Goal: Complete application form

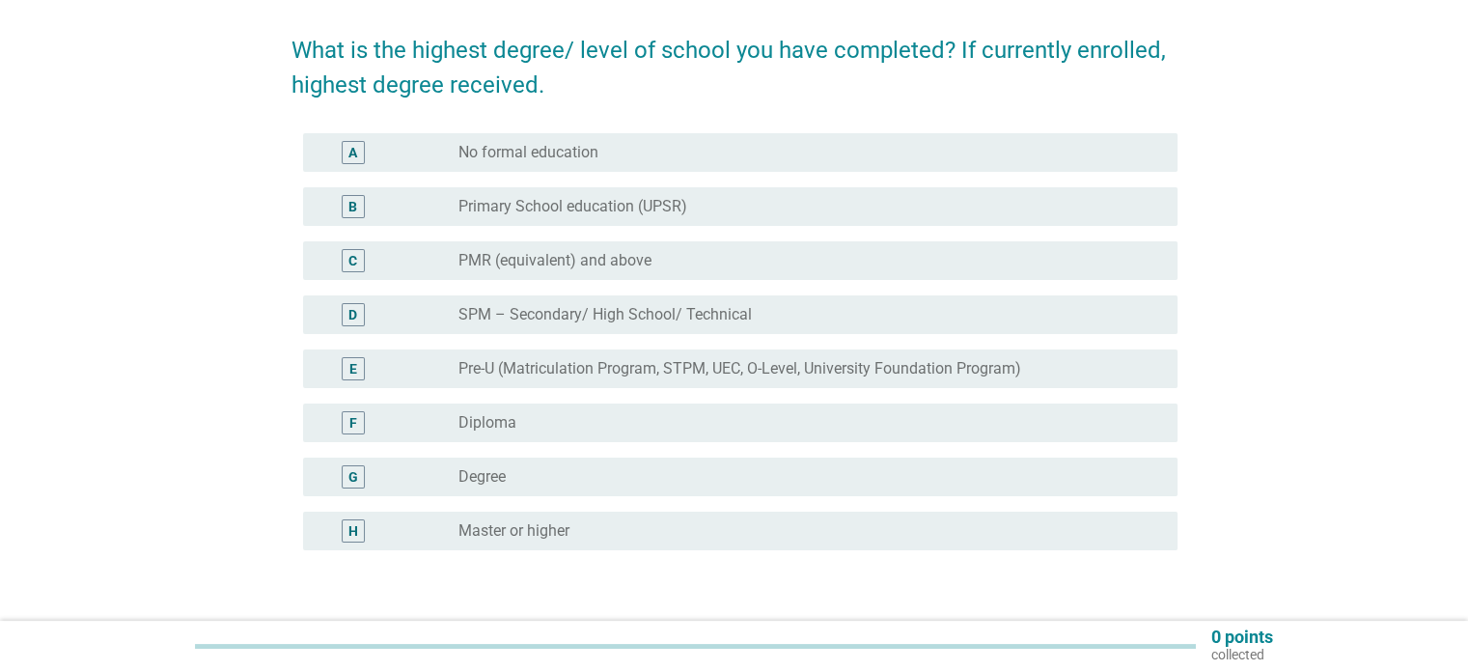
scroll to position [193, 0]
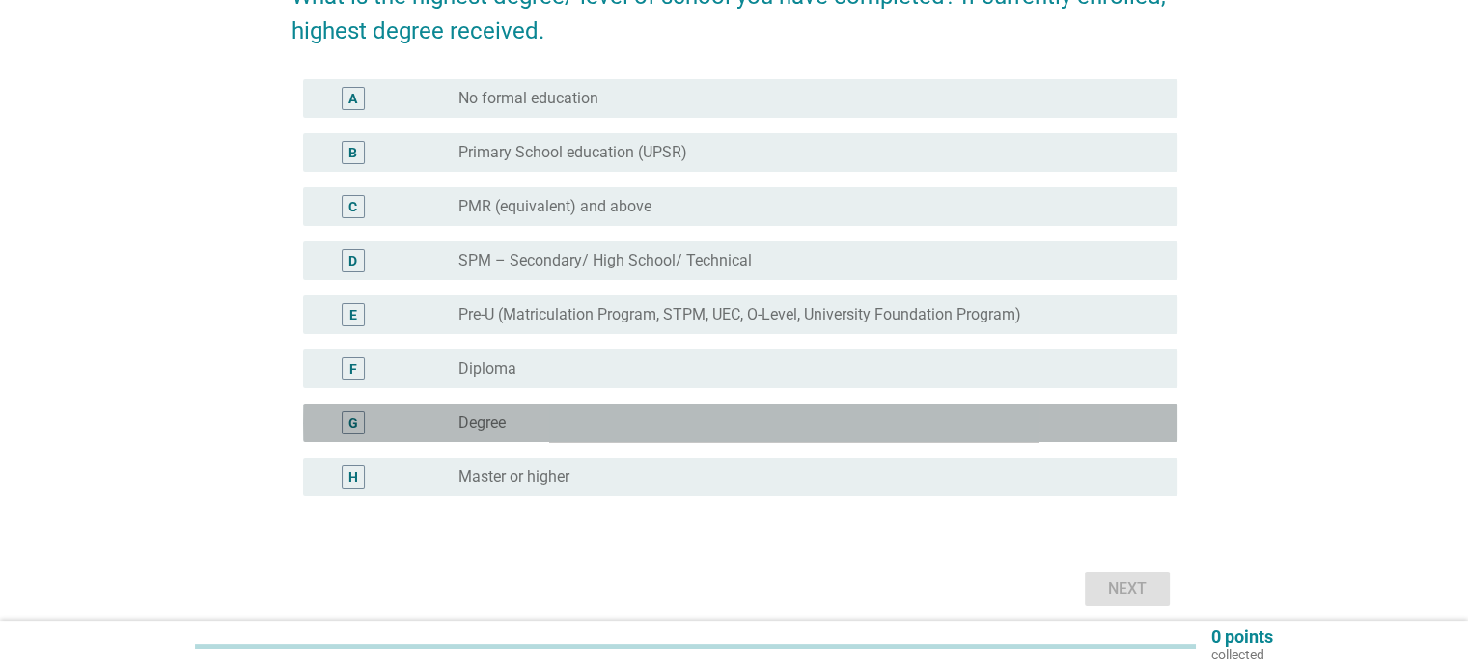
click at [402, 420] on div "G" at bounding box center [389, 422] width 141 height 23
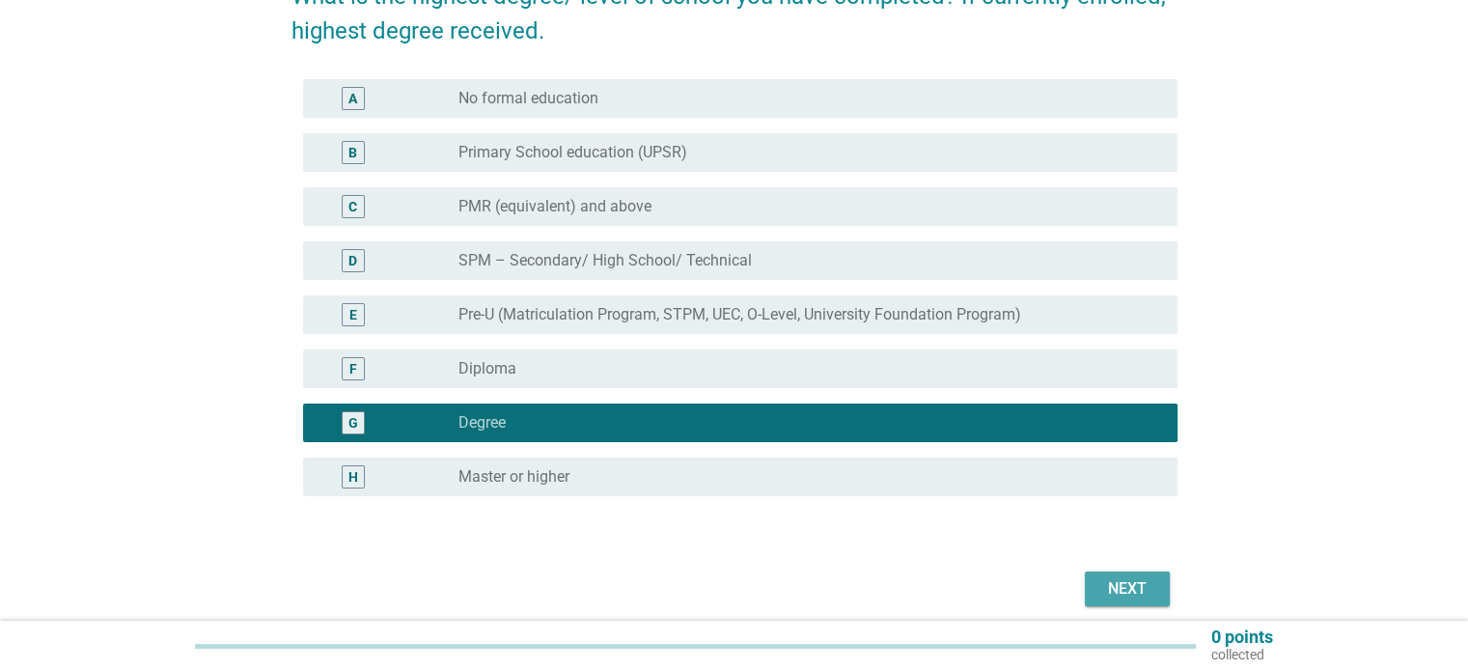
click at [1097, 595] on button "Next" at bounding box center [1127, 589] width 85 height 35
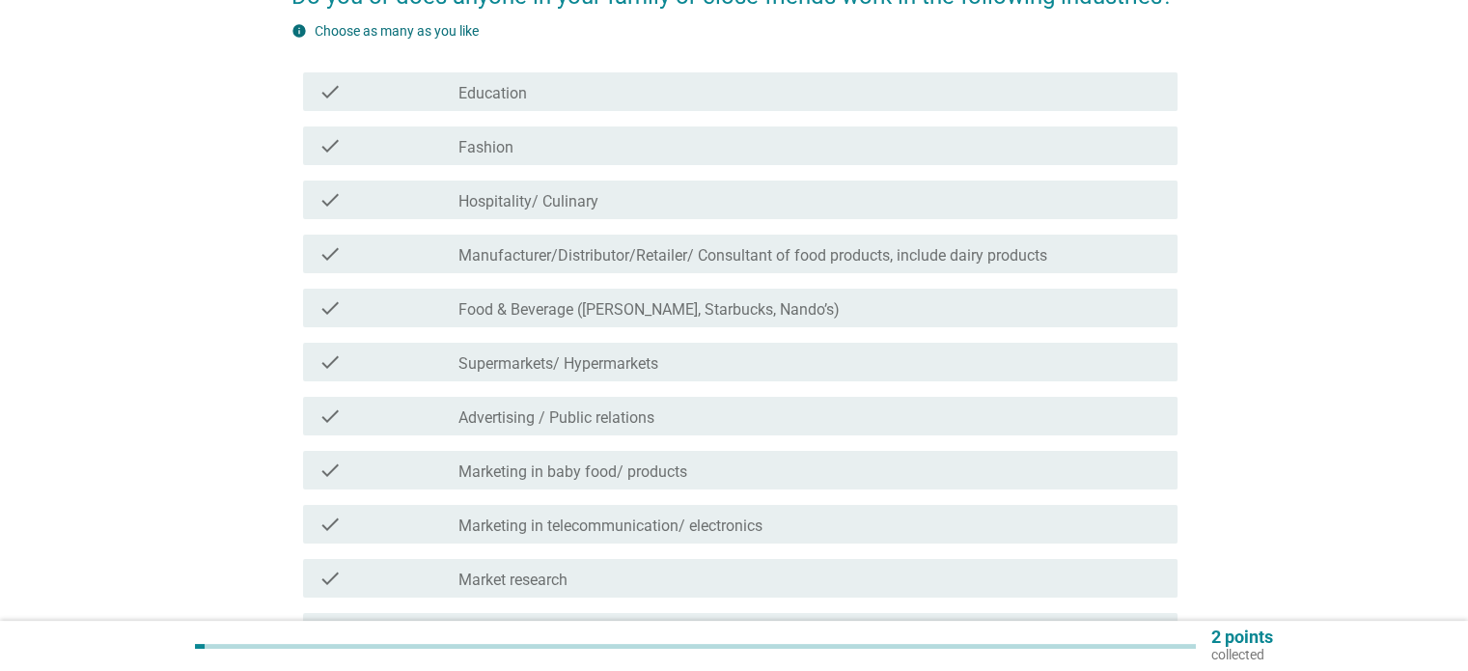
scroll to position [0, 0]
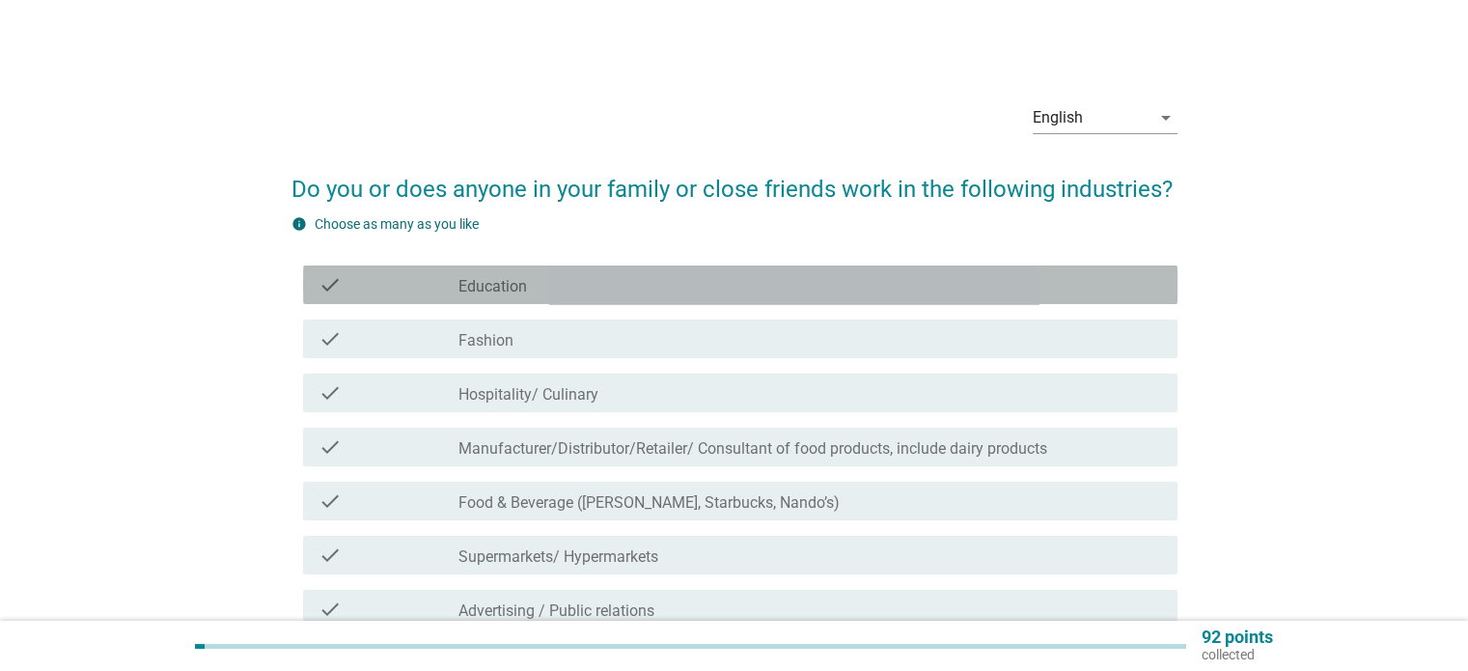
click at [567, 296] on div "check check_box_outline_blank Education" at bounding box center [740, 285] width 875 height 39
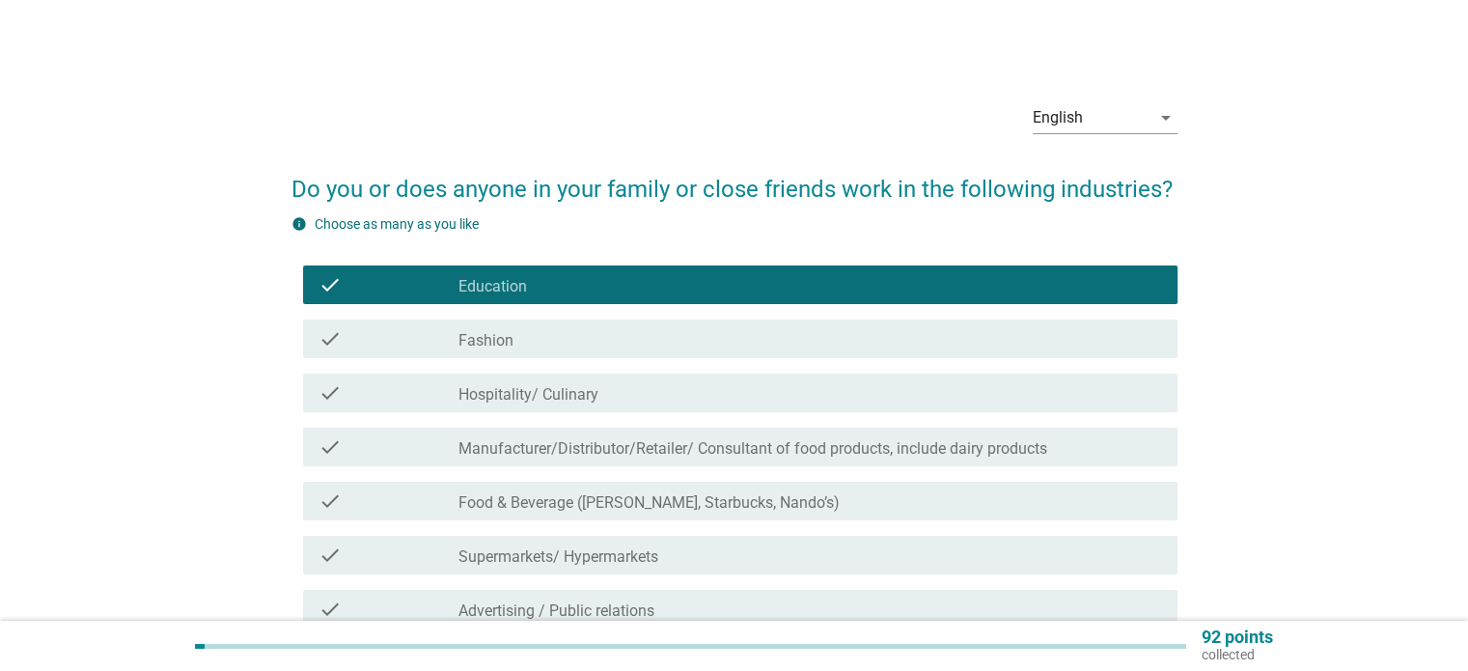
click at [555, 336] on div "check_box_outline_blank Fashion" at bounding box center [810, 338] width 703 height 23
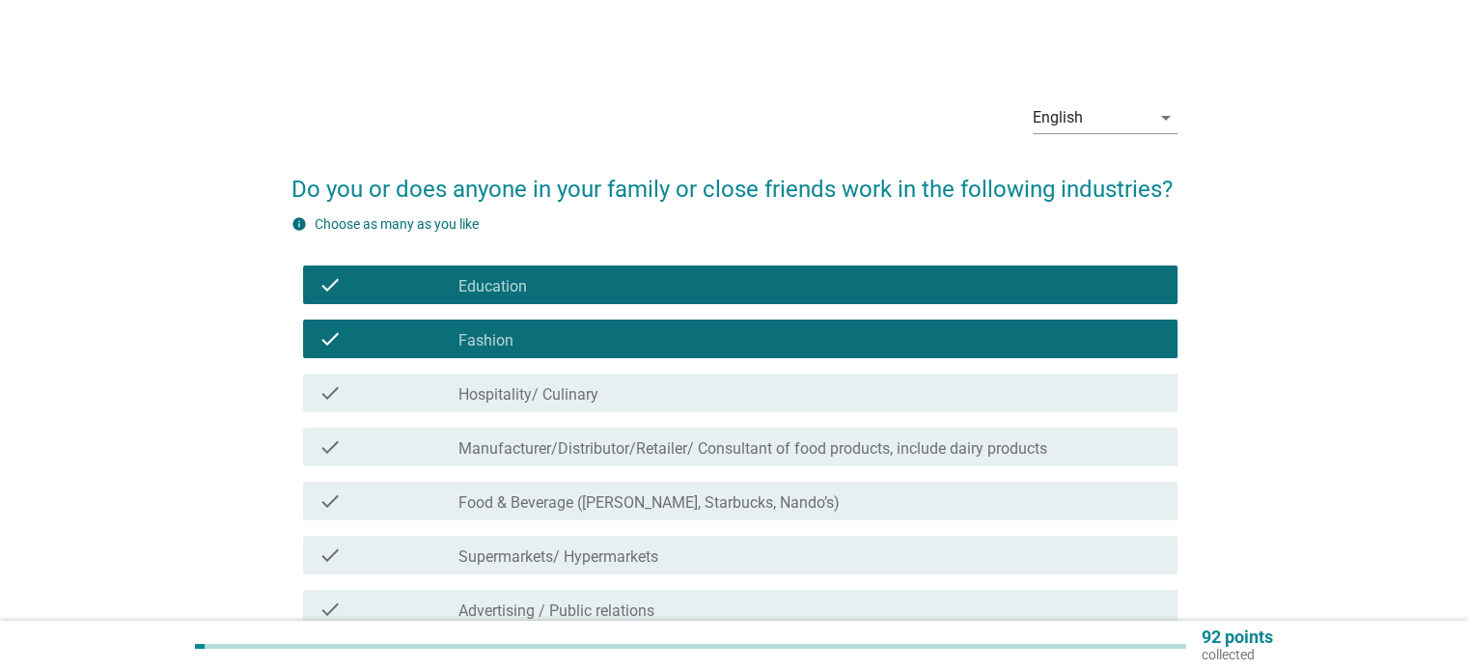
click at [549, 377] on div "check check_box_outline_blank Hospitality/ Culinary" at bounding box center [740, 393] width 875 height 39
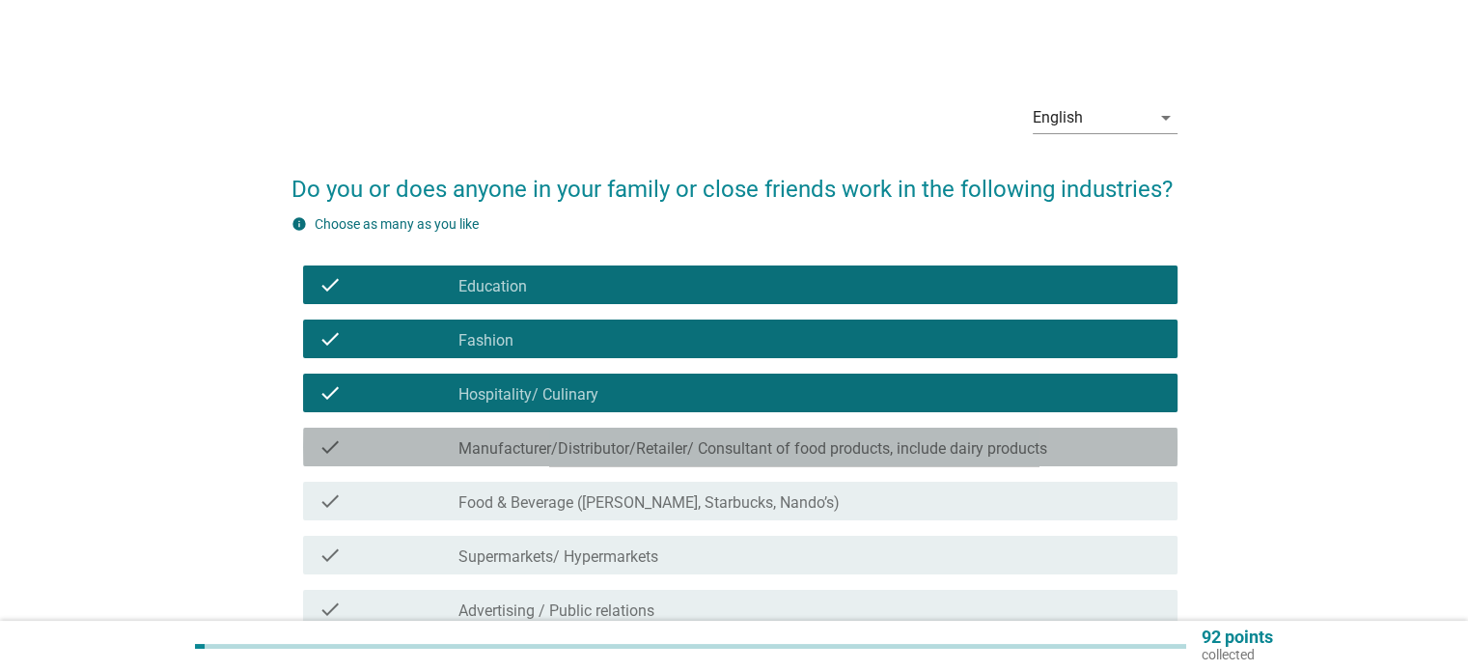
click at [563, 444] on label "Manufacturer/Distributor/Retailer/ Consultant of food products, include dairy p…" at bounding box center [753, 448] width 589 height 19
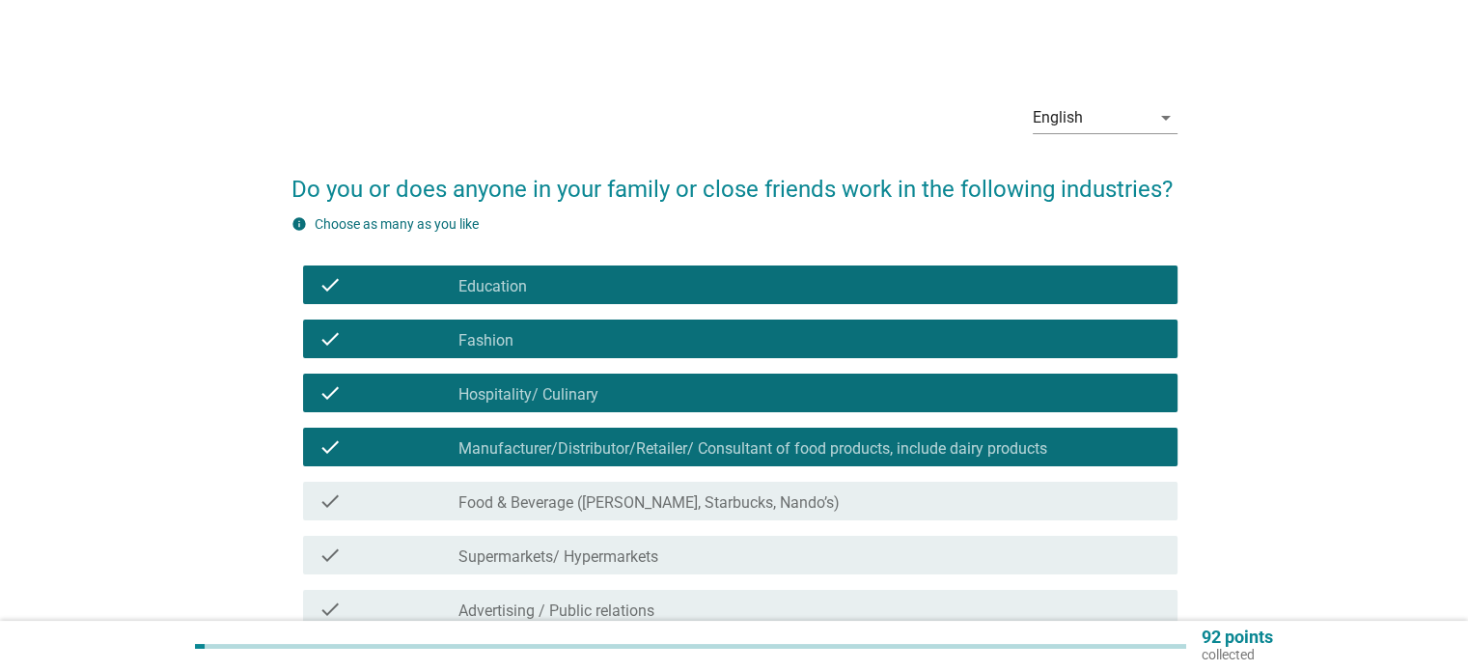
click at [581, 514] on div "check check_box_outline_blank Food & Beverage ([PERSON_NAME], Starbucks, Nando’…" at bounding box center [740, 501] width 875 height 39
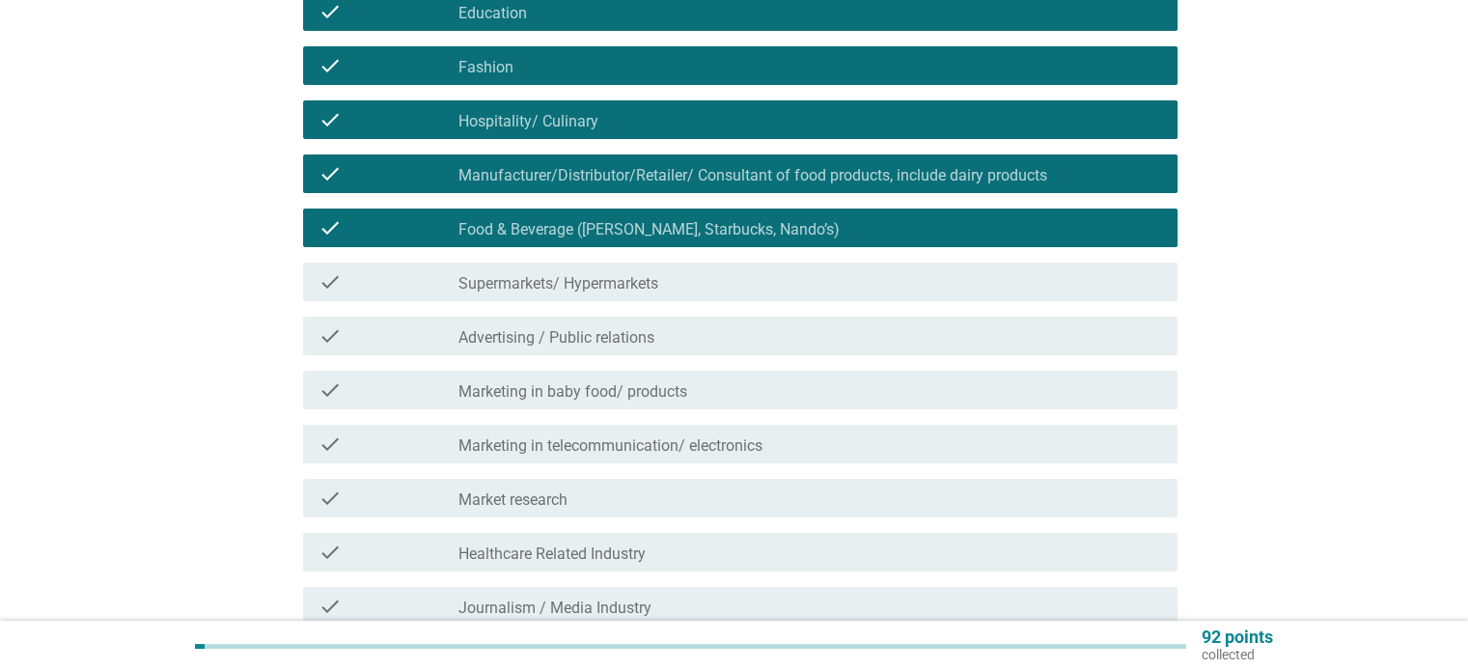
scroll to position [290, 0]
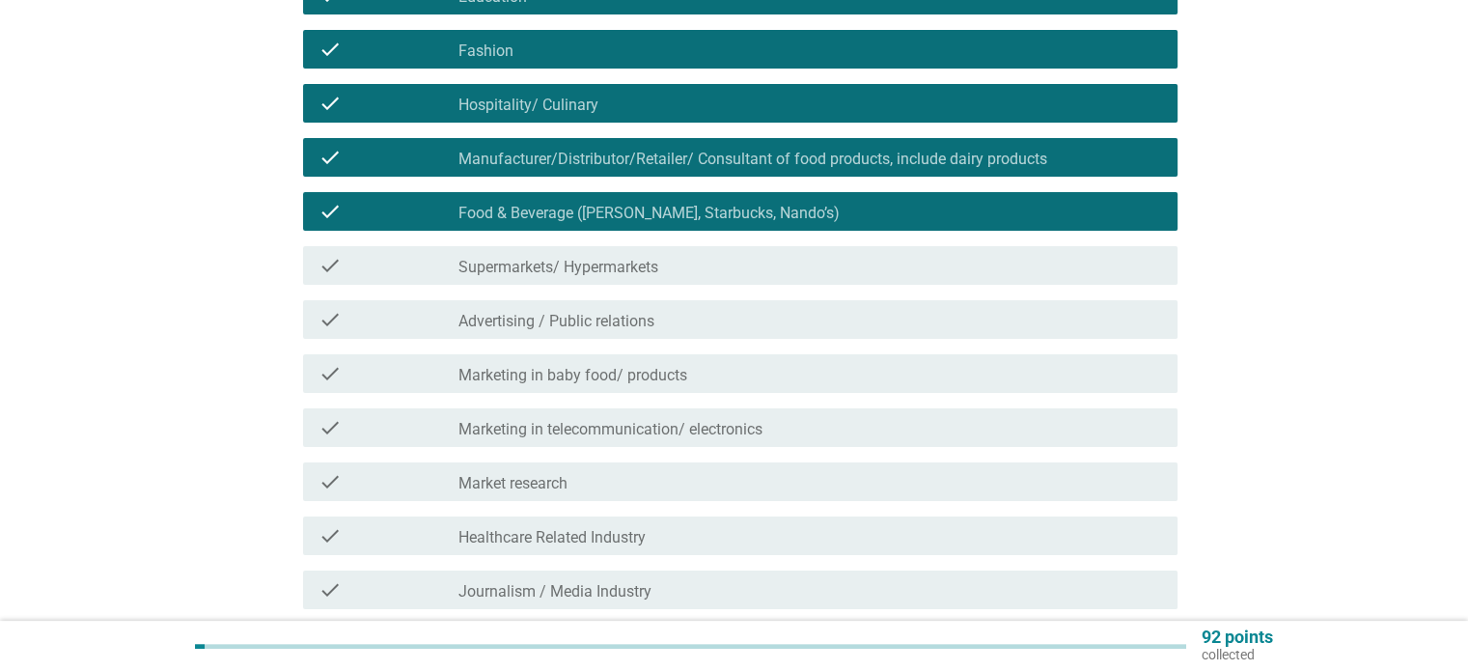
click at [590, 321] on label "Advertising / Public relations" at bounding box center [557, 321] width 196 height 19
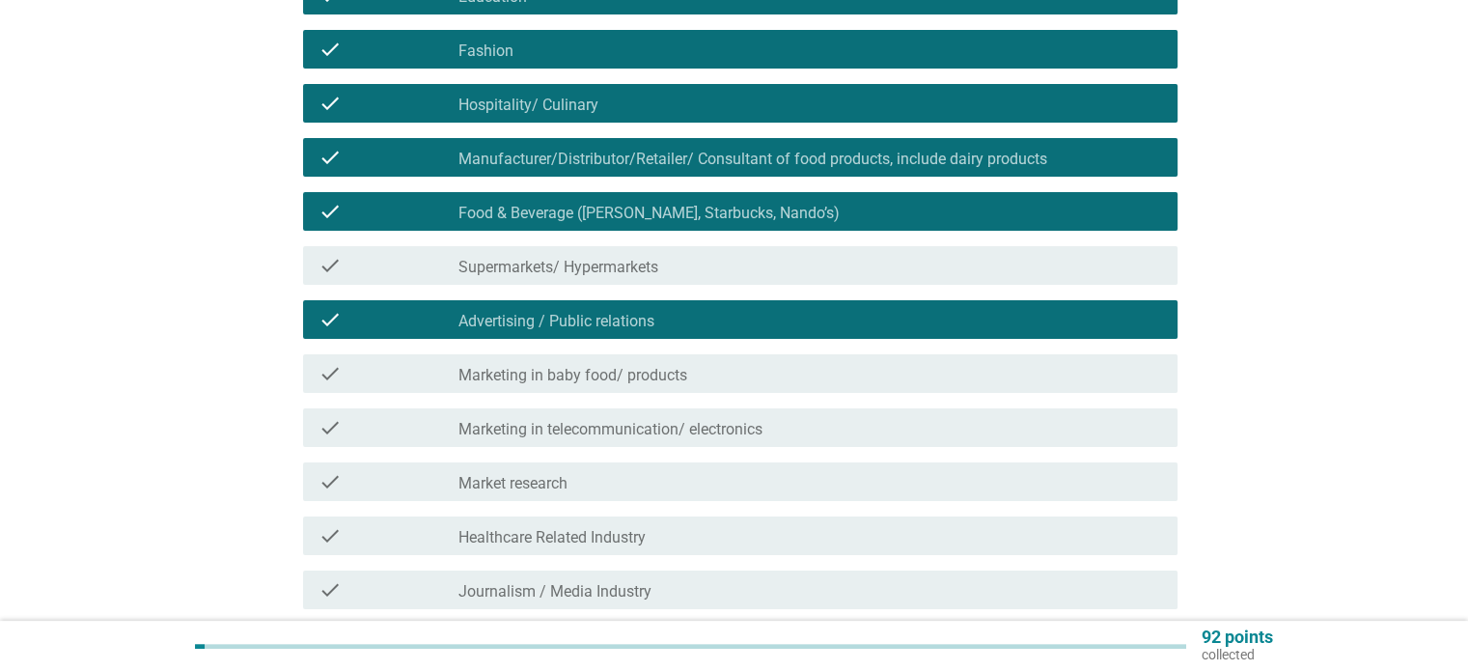
click at [577, 368] on label "Marketing in baby food/ products" at bounding box center [573, 375] width 229 height 19
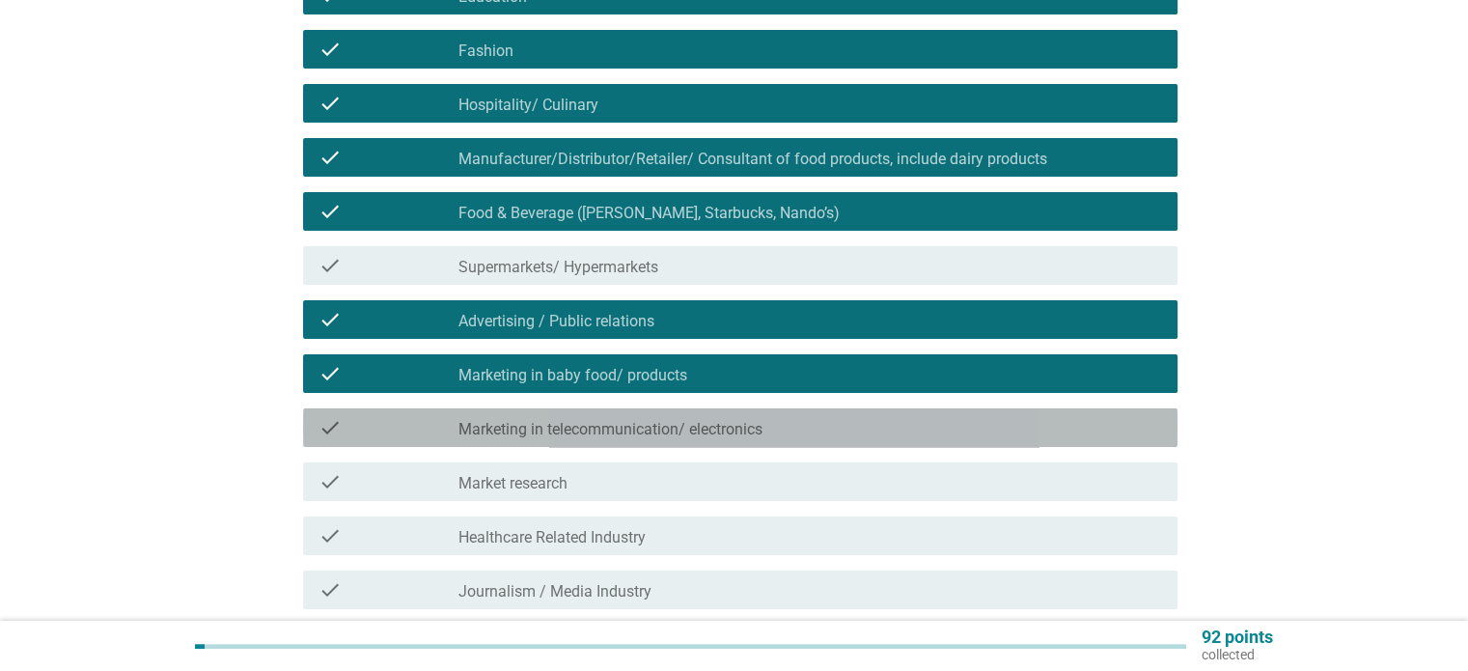
click at [567, 424] on label "Marketing in telecommunication/ electronics" at bounding box center [611, 429] width 304 height 19
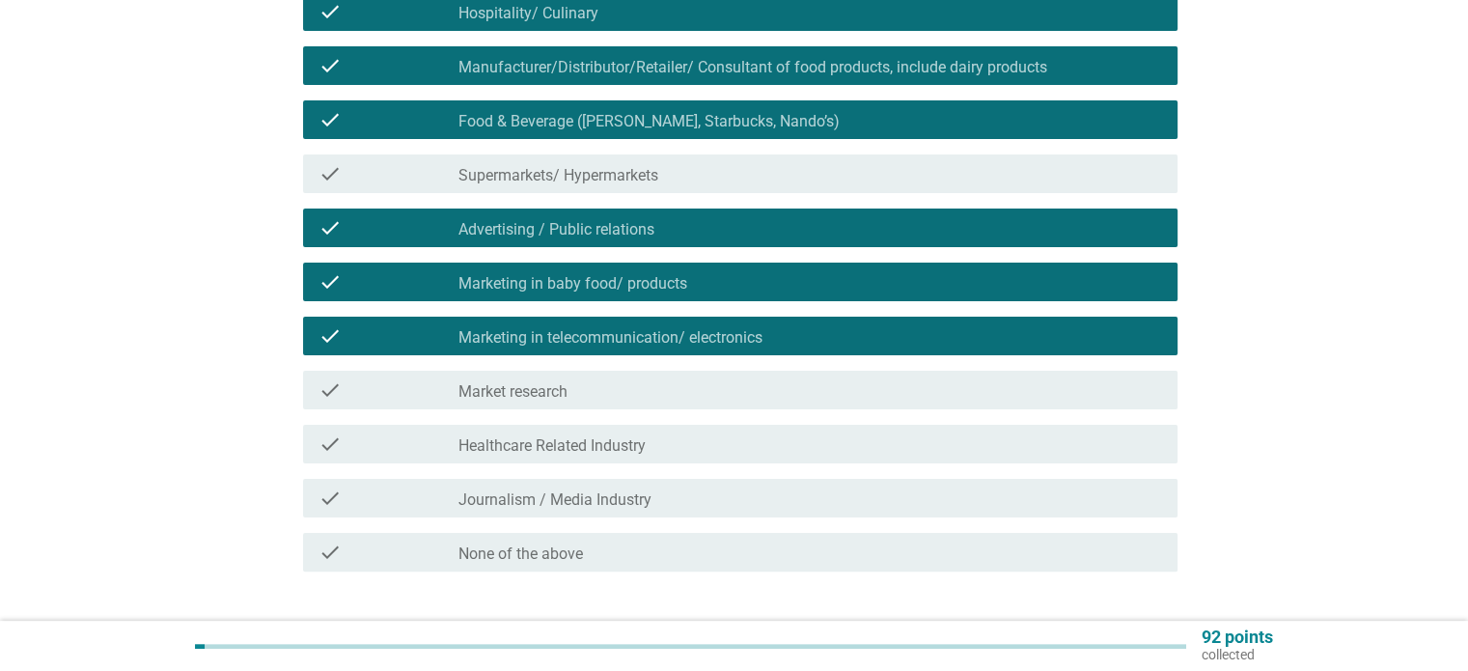
scroll to position [386, 0]
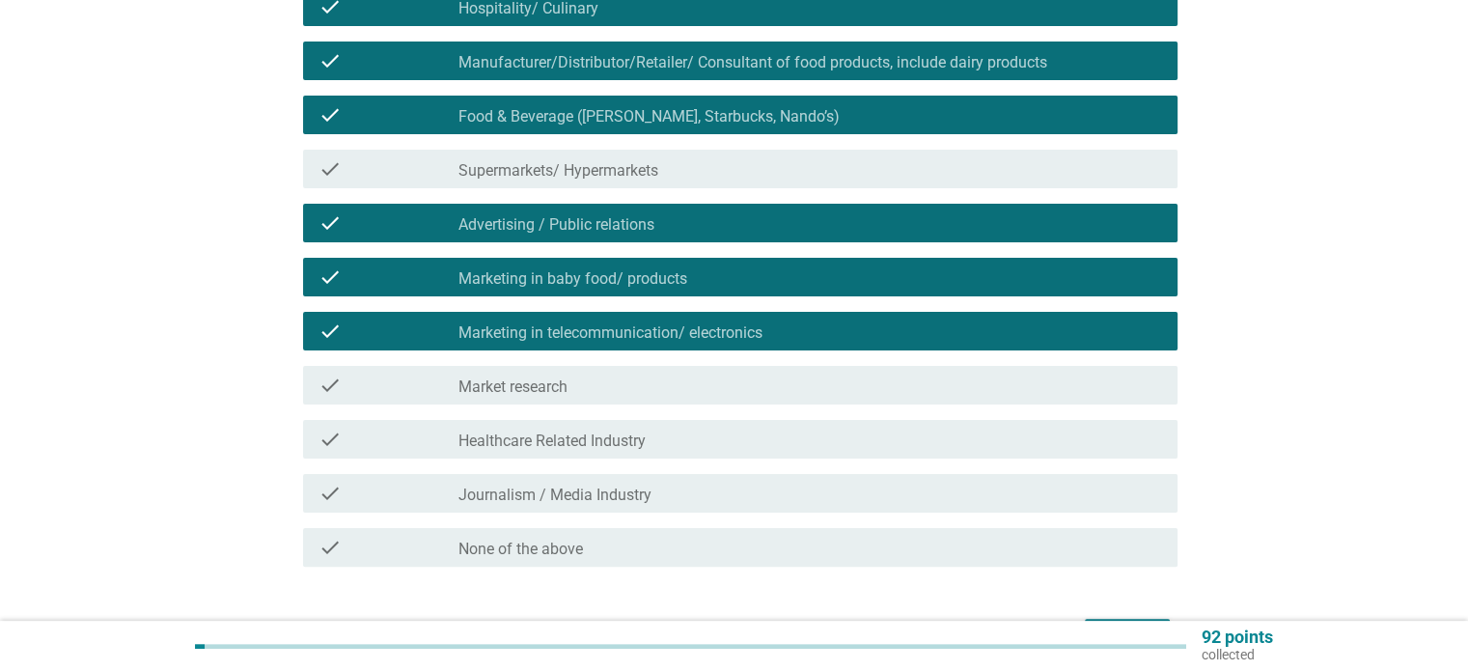
click at [574, 394] on div "check_box_outline_blank Market research" at bounding box center [810, 385] width 703 height 23
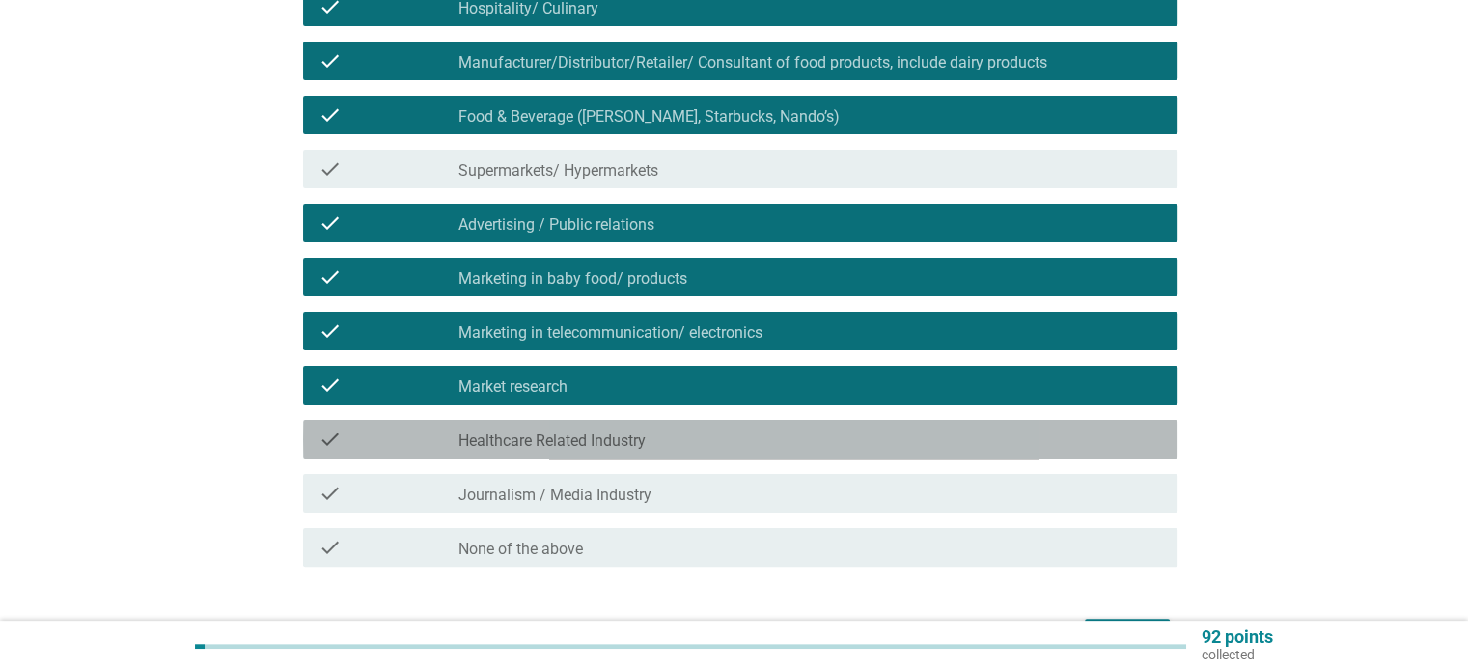
click at [573, 426] on div "check check_box_outline_blank Healthcare Related Industry" at bounding box center [740, 439] width 875 height 39
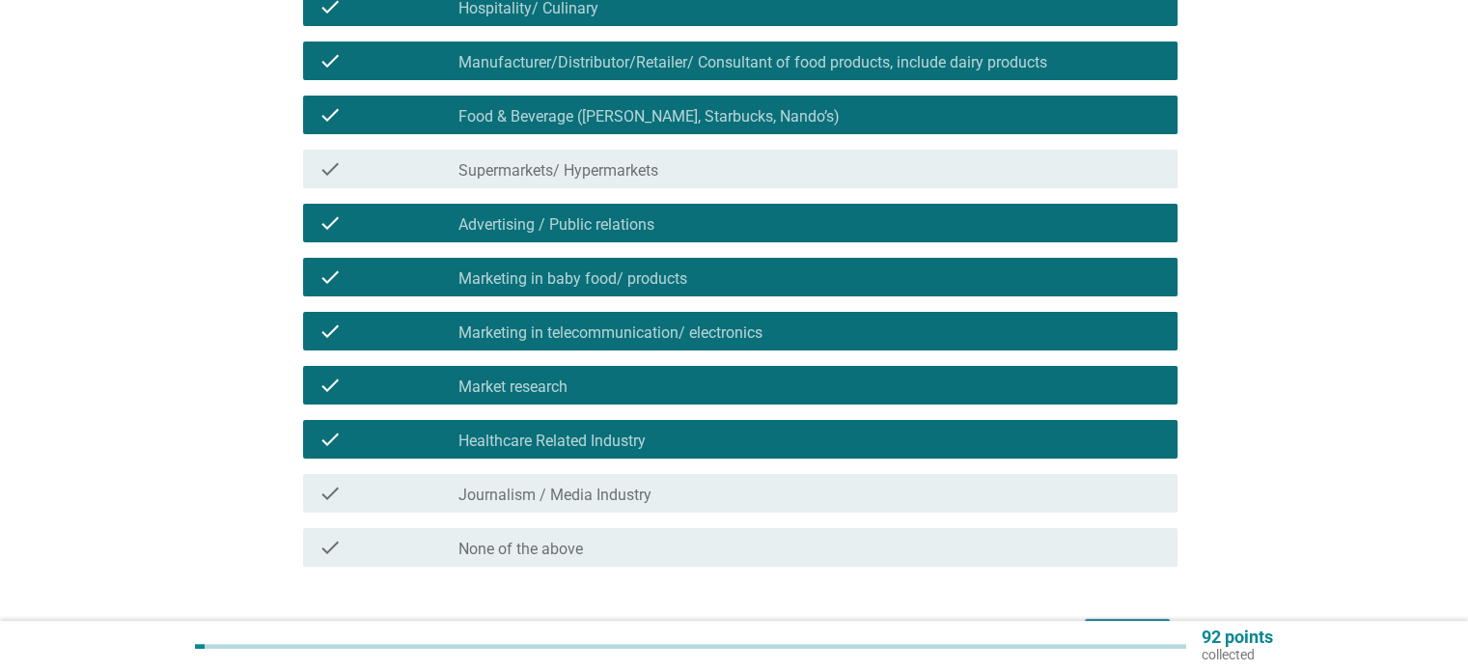
click at [576, 482] on div "check_box_outline_blank Journalism / Media Industry" at bounding box center [810, 493] width 703 height 23
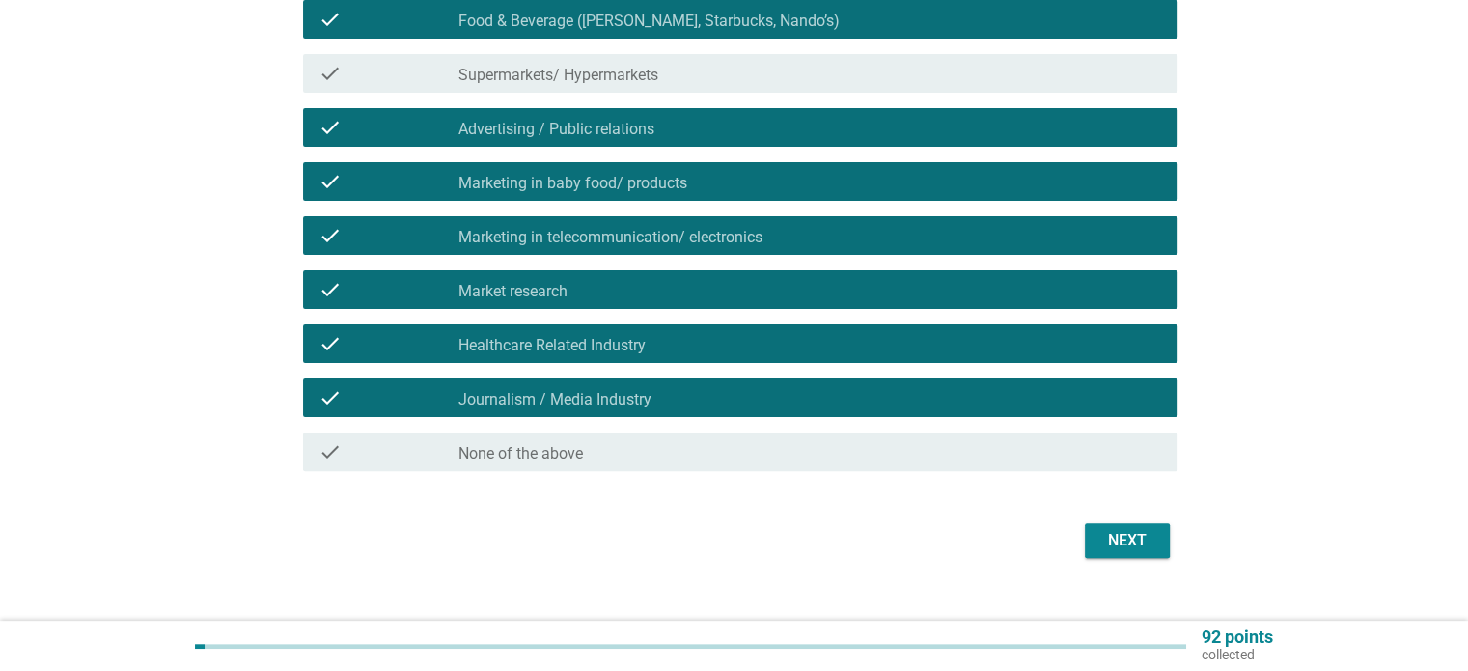
scroll to position [483, 0]
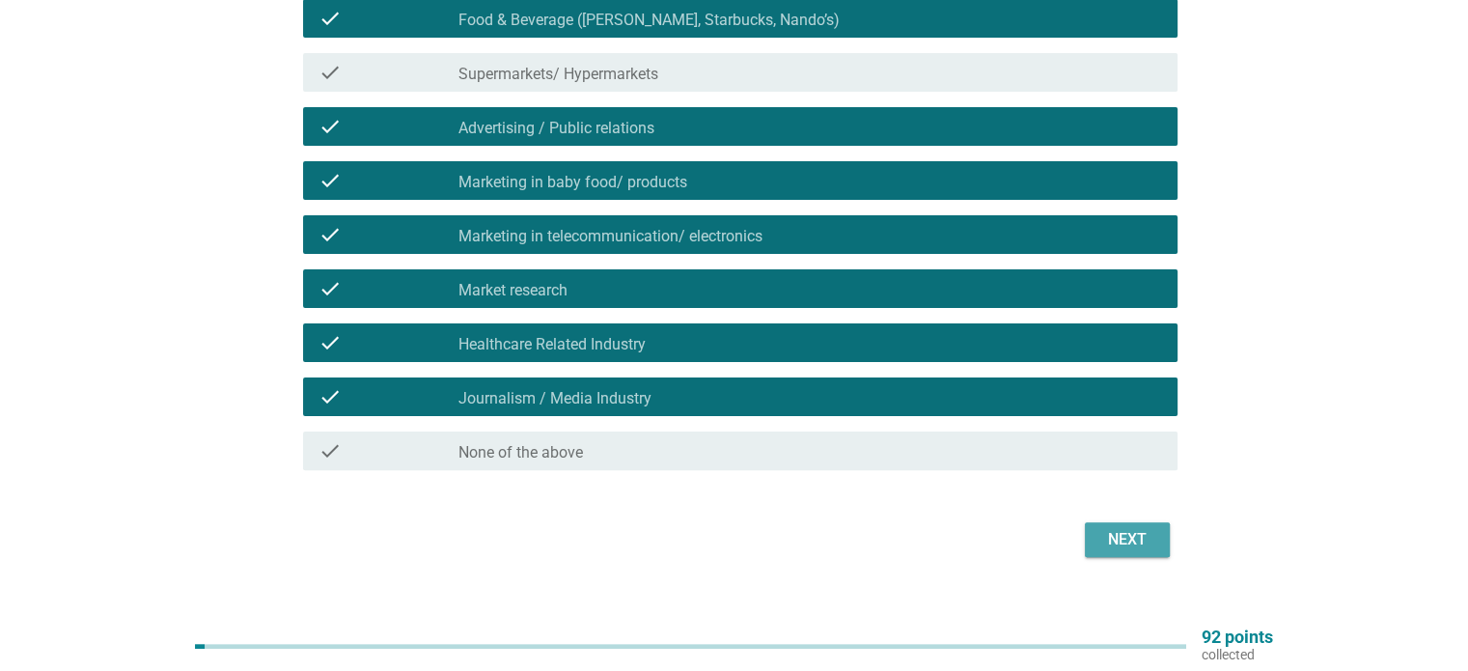
click at [1140, 545] on div "Next" at bounding box center [1128, 539] width 54 height 23
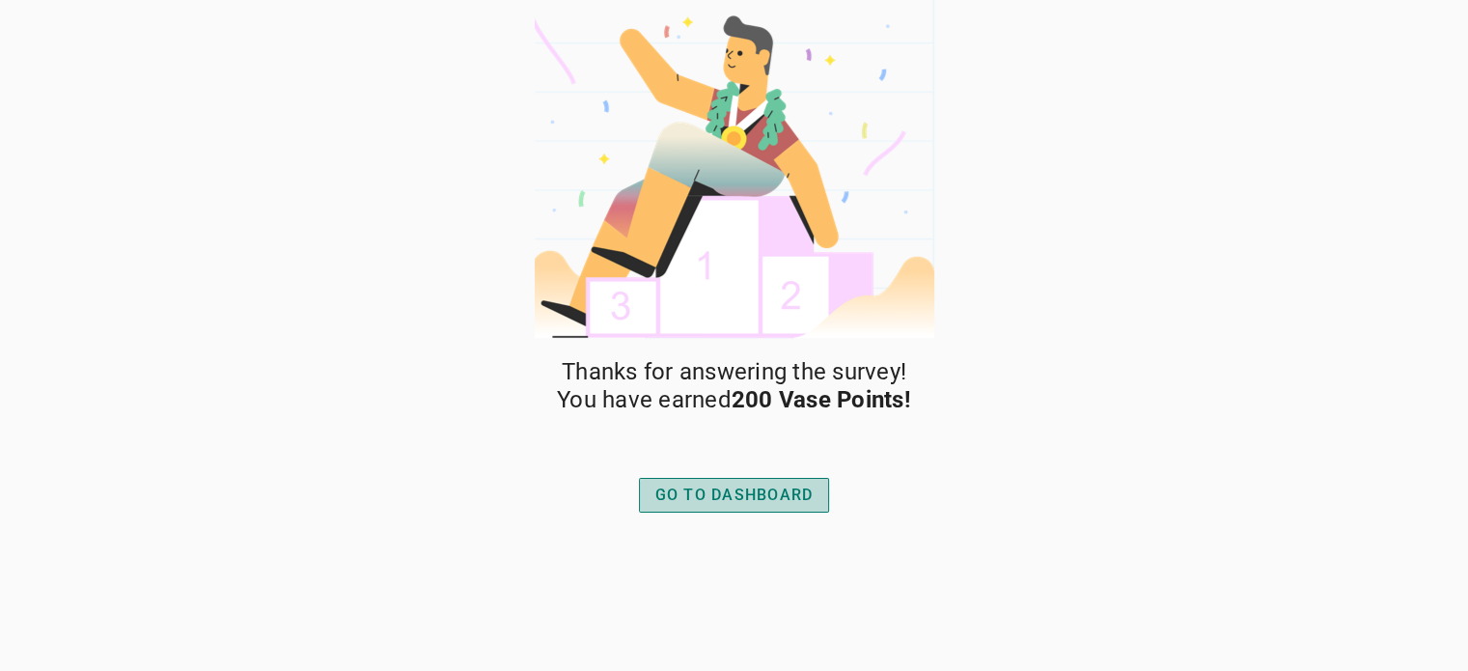
click at [666, 490] on div "GO TO DASHBOARD" at bounding box center [735, 495] width 158 height 23
